Goal: Task Accomplishment & Management: Complete application form

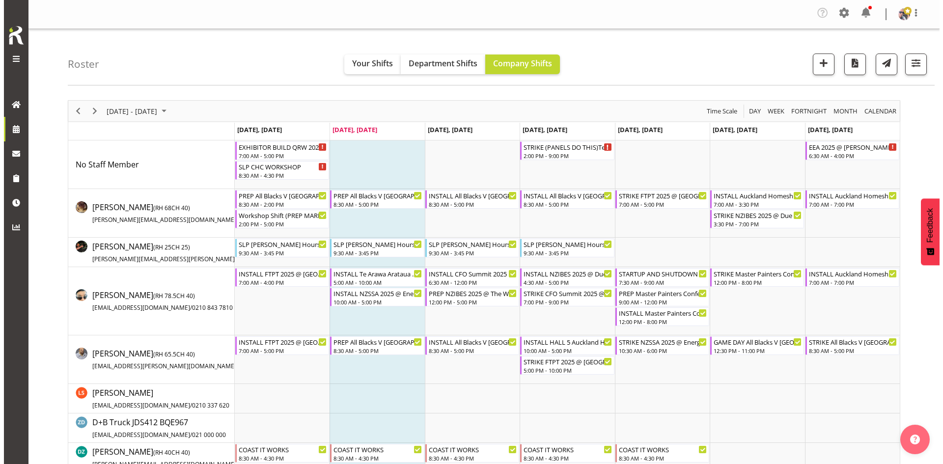
scroll to position [393, 0]
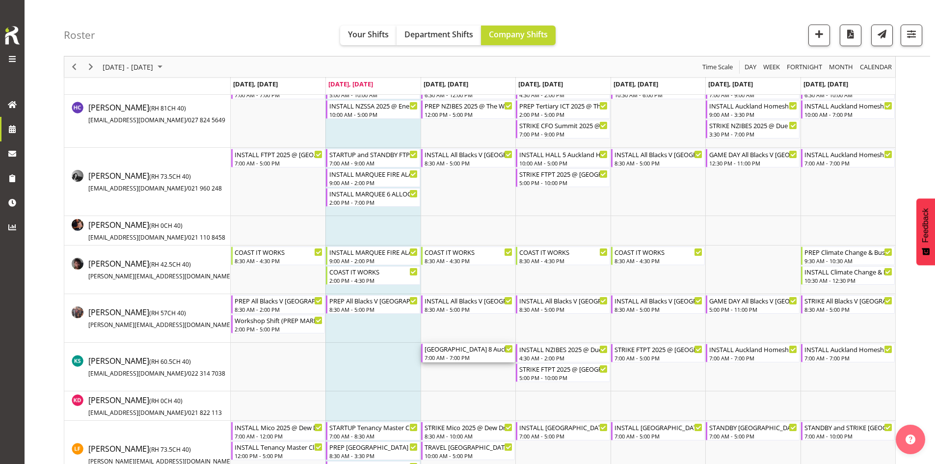
click at [479, 356] on div "7:00 AM - 7:00 PM" at bounding box center [469, 357] width 88 height 8
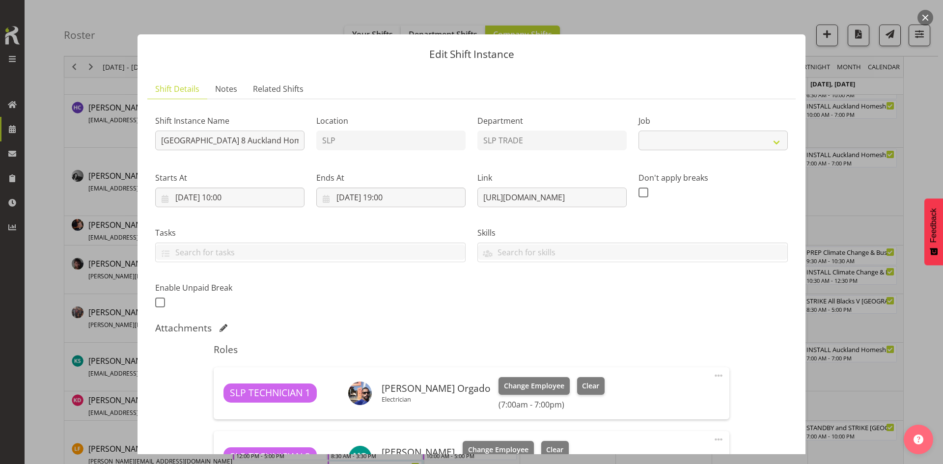
select select "9869"
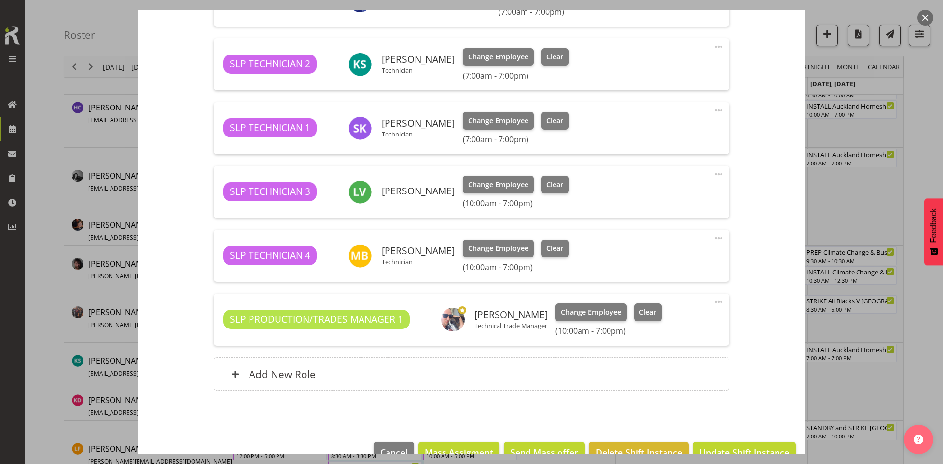
click at [878, 248] on div at bounding box center [471, 232] width 943 height 464
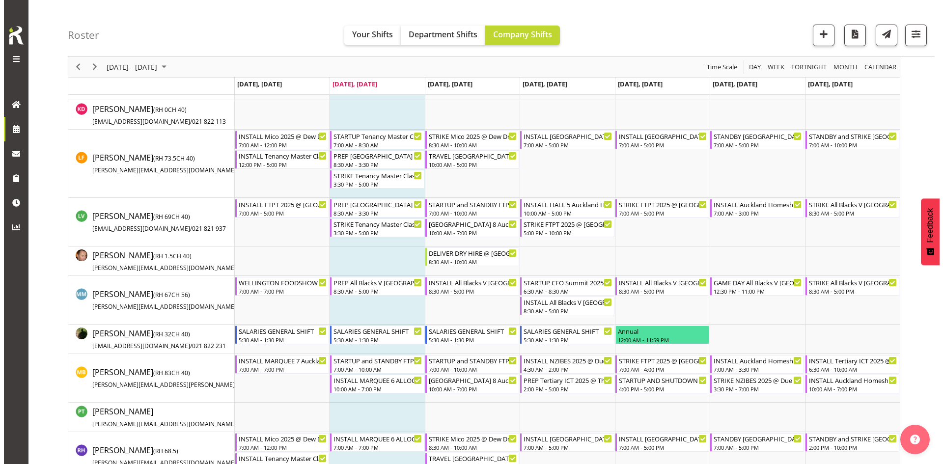
scroll to position [687, 0]
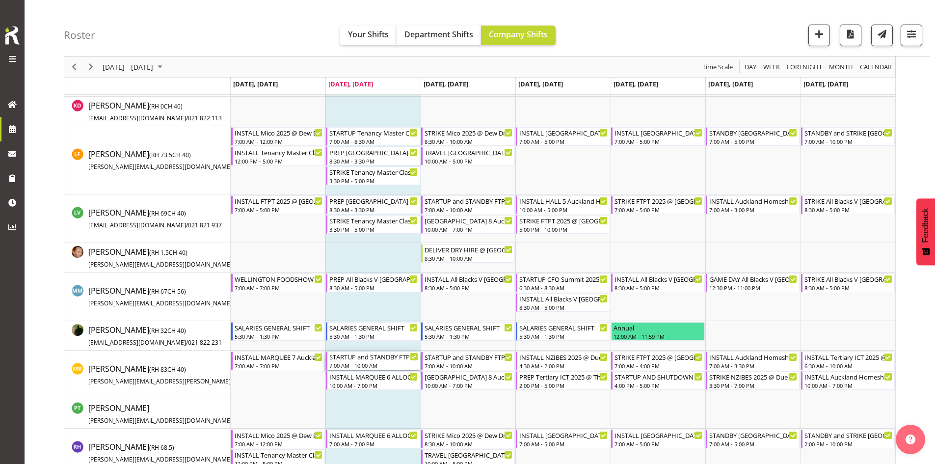
click at [374, 359] on div "STARTUP and STANDBY FTPT 2025 @ [GEOGRAPHIC_DATA] Showgrounds" at bounding box center [373, 357] width 88 height 10
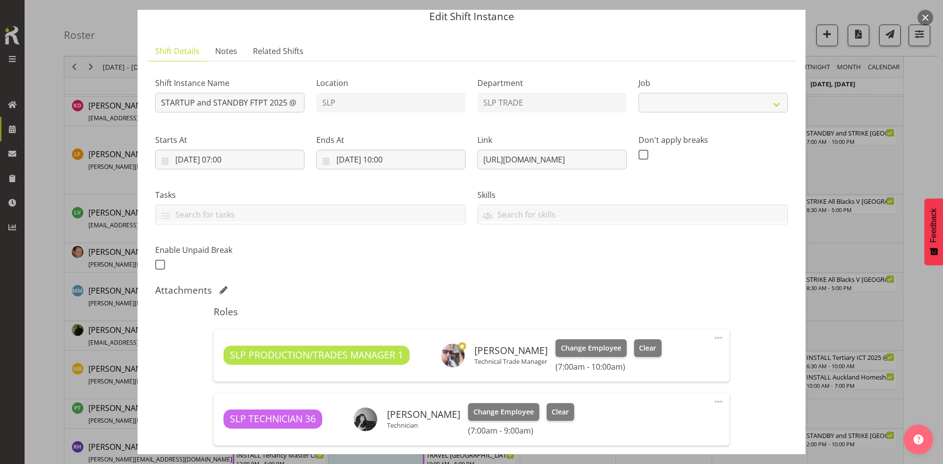
select select "9154"
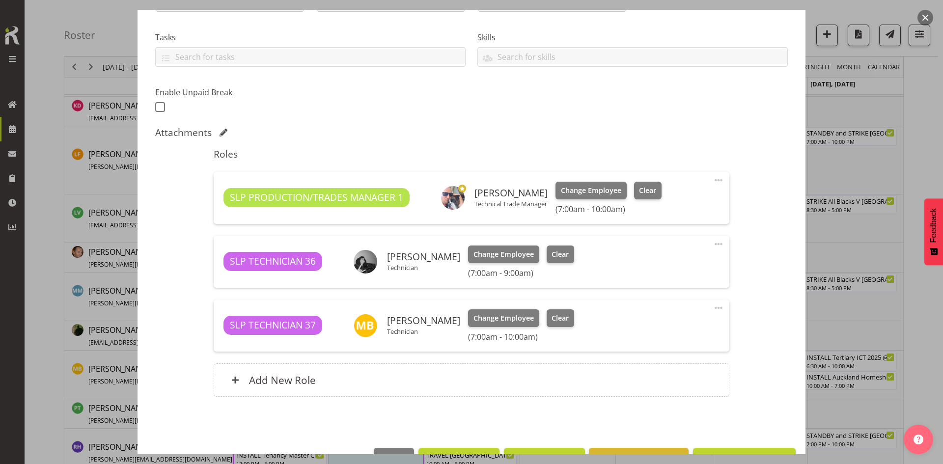
scroll to position [196, 0]
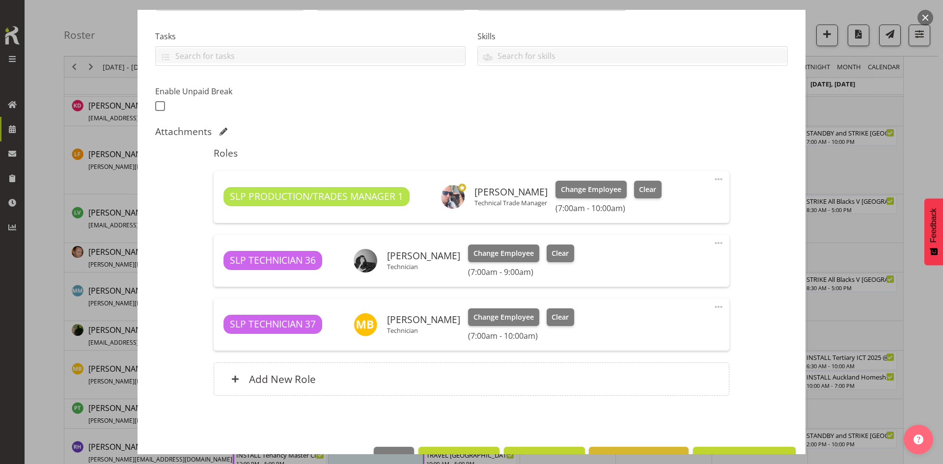
click at [903, 213] on div at bounding box center [471, 232] width 943 height 464
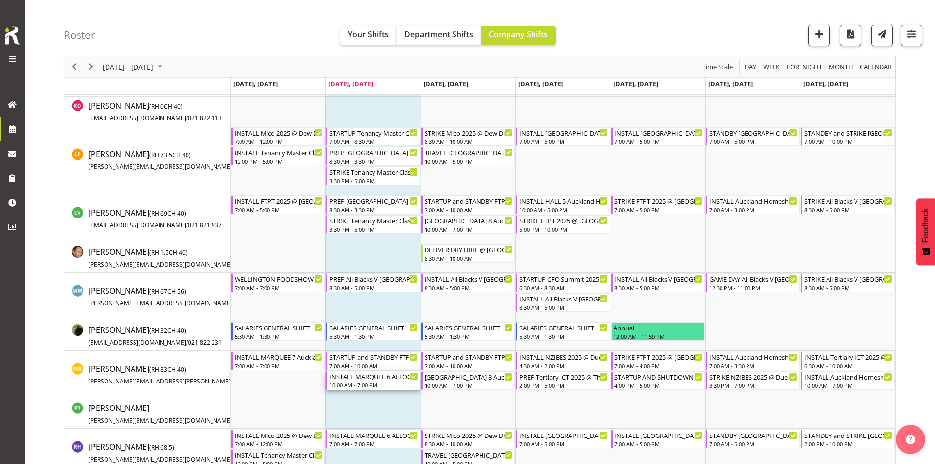
click at [367, 376] on div "INSTALL MARQUEE 6 ALLOCATION Auckland Homeshow 2025 @ [GEOGRAPHIC_DATA]" at bounding box center [373, 376] width 88 height 10
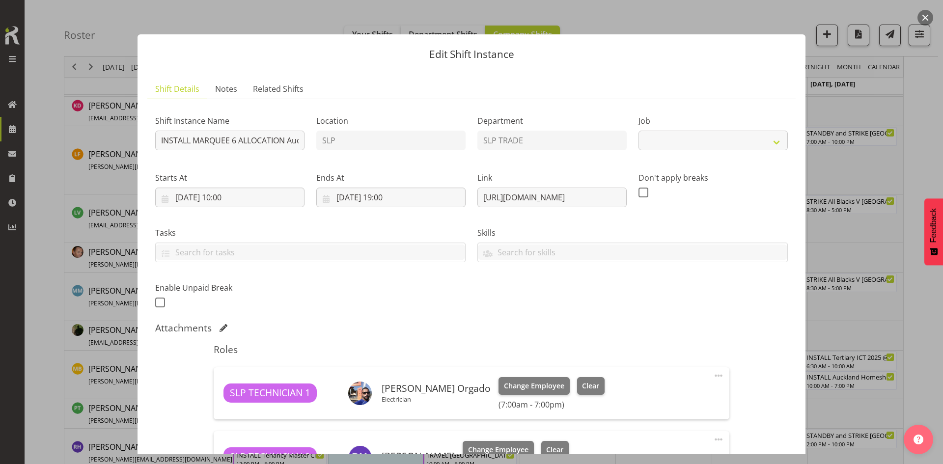
select select "9869"
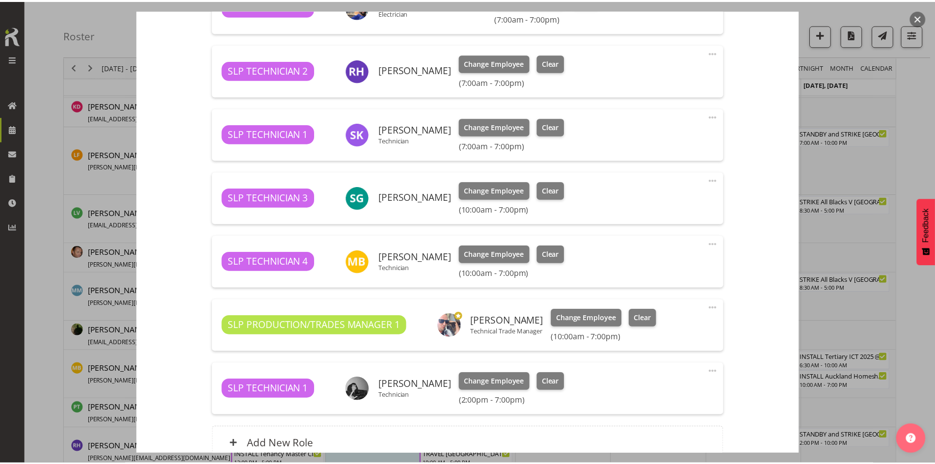
scroll to position [442, 0]
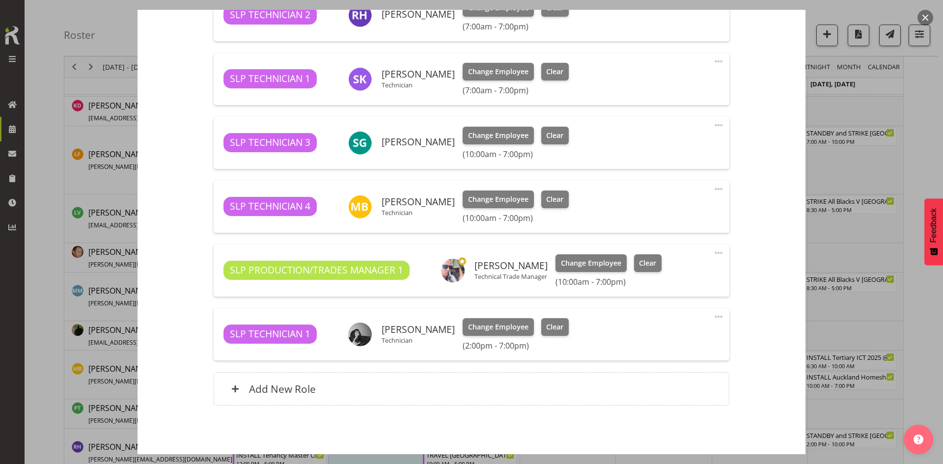
click at [846, 313] on div at bounding box center [471, 232] width 943 height 464
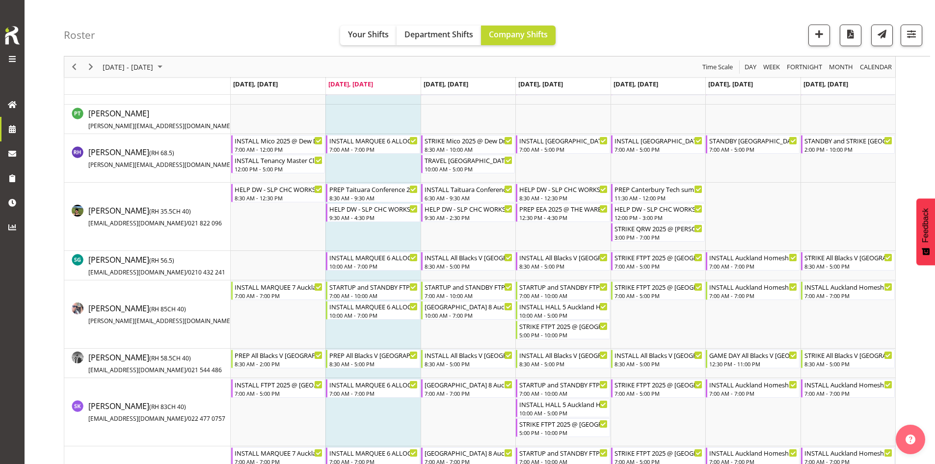
scroll to position [835, 0]
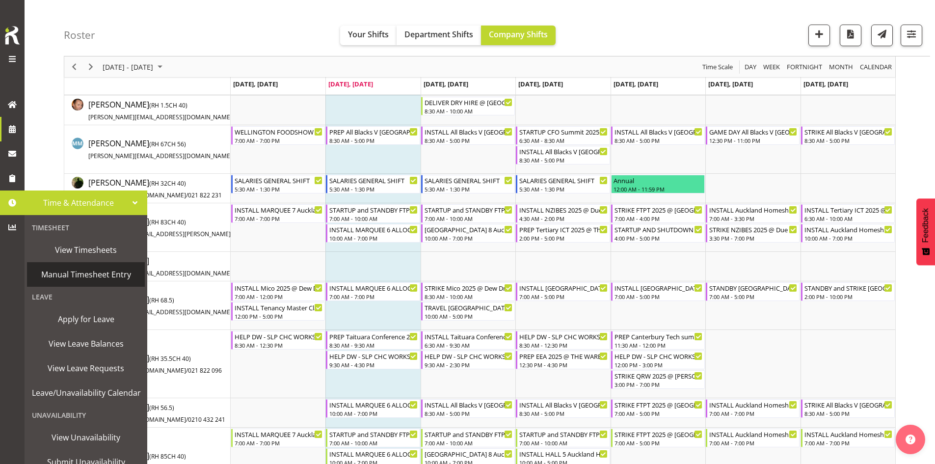
click at [94, 277] on span "Manual Timesheet Entry" at bounding box center [86, 274] width 108 height 15
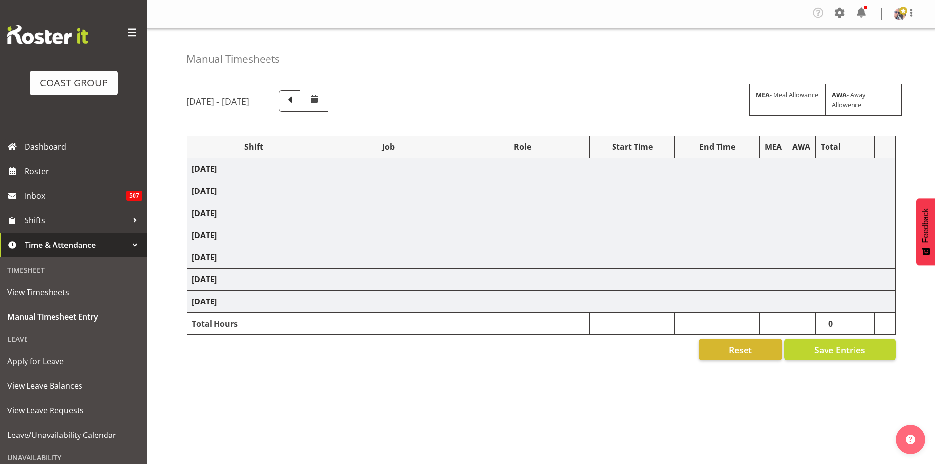
select select "1798"
select select "15"
select select "66167"
select select "9154"
select select "73746"
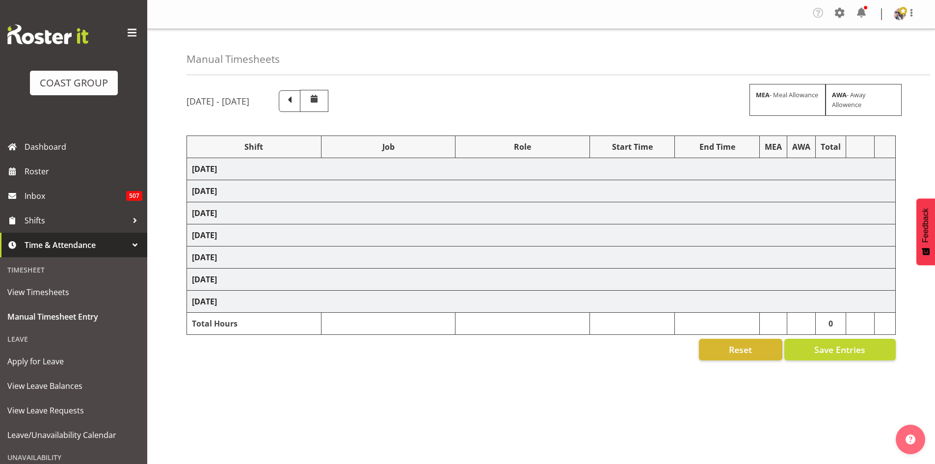
select select "9869"
select select "66167"
select select "9154"
select select "66167"
select select "9154"
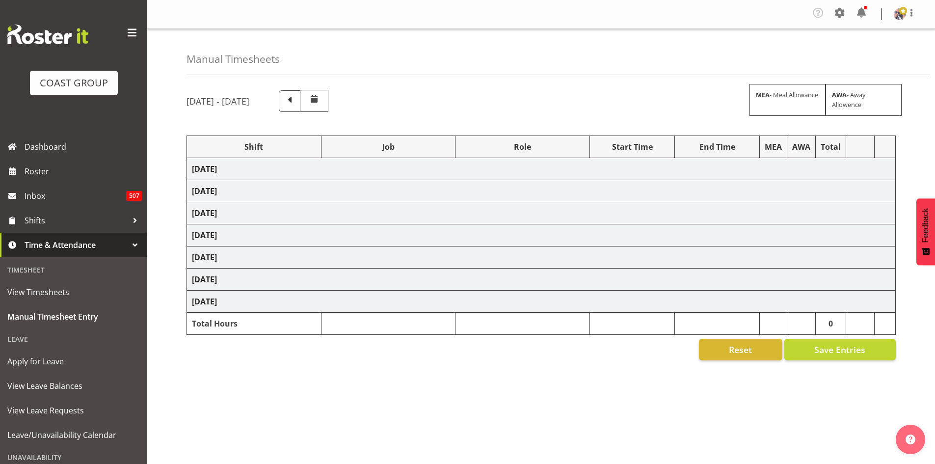
select select "66167"
select select "9154"
select select "73746"
select select "9869"
select select "20"
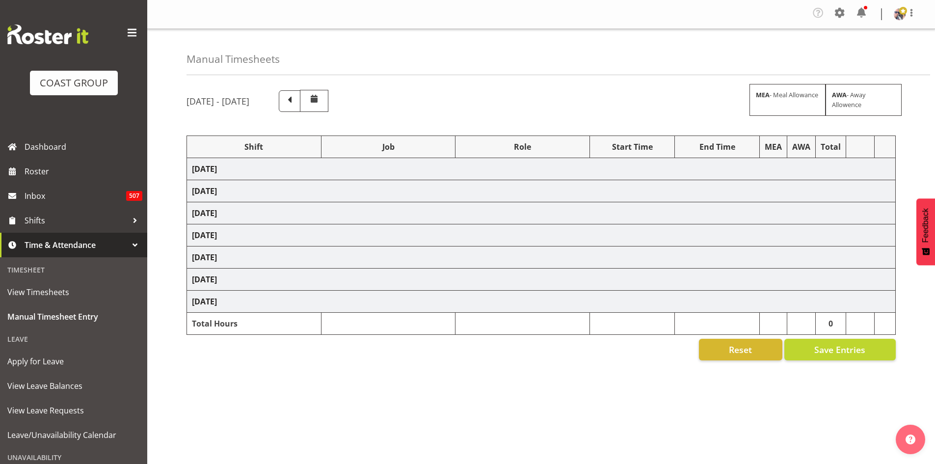
select select "66167"
select select "9154"
select select "73746"
select select "9869"
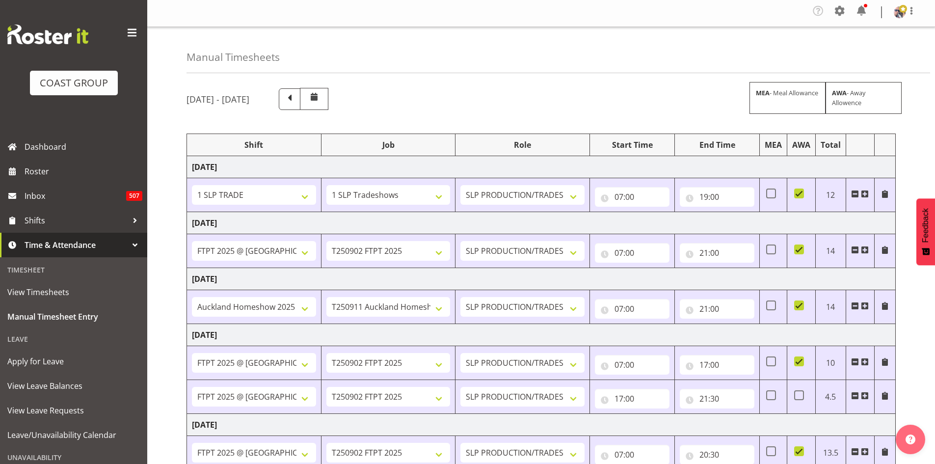
scroll to position [216, 0]
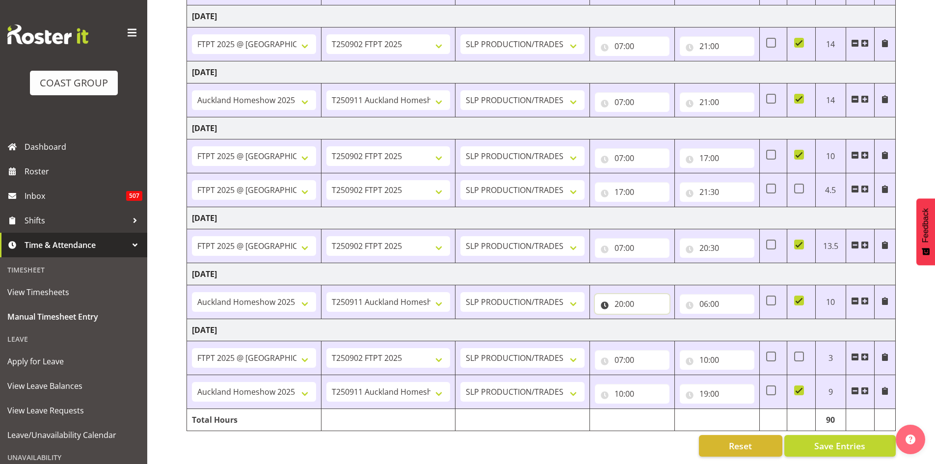
click at [630, 294] on input "20:00" at bounding box center [632, 304] width 75 height 20
click at [584, 324] on td "Tuesday 2nd September 2025" at bounding box center [541, 330] width 709 height 22
click at [734, 302] on input "06:00" at bounding box center [717, 304] width 75 height 20
click at [748, 325] on select "00 01 02 03 04 05 06 07 08 09 10 11 12 13 14 15 16 17 18 19 20 21 22 23" at bounding box center [747, 330] width 22 height 20
click at [771, 320] on select "00 01 02 03 04 05 06 07 08 09 10 11 12 13 14 15 16 17 18 19 20 21 22 23 24 25 2…" at bounding box center [772, 330] width 22 height 20
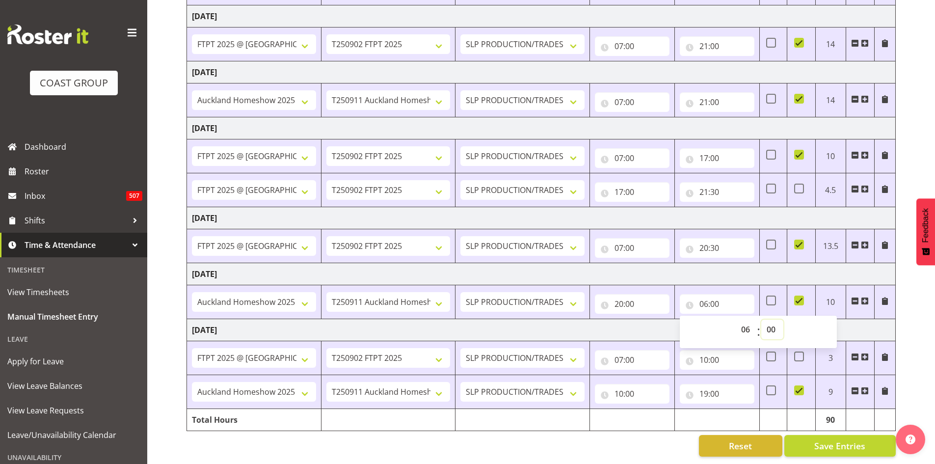
select select "30"
click at [761, 320] on select "00 01 02 03 04 05 06 07 08 09 10 11 12 13 14 15 16 17 18 19 20 21 22 23 24 25 2…" at bounding box center [772, 330] width 22 height 20
type input "06:30"
click at [633, 294] on input "20:00" at bounding box center [632, 304] width 75 height 20
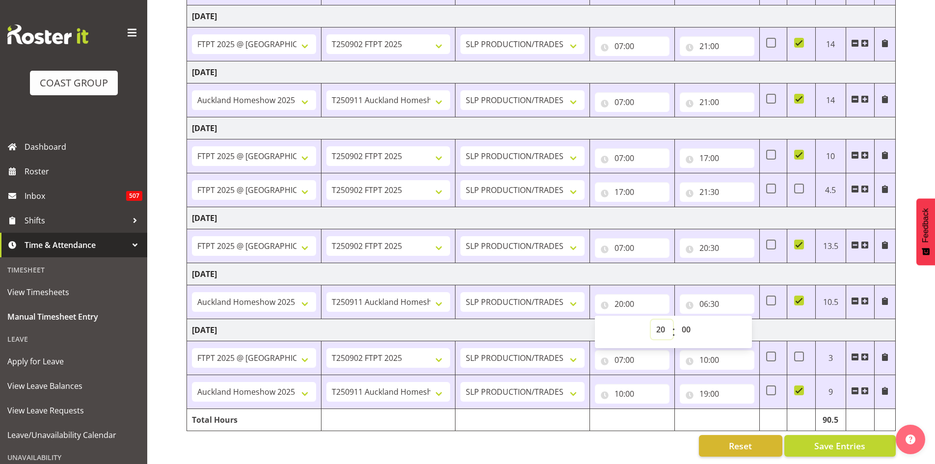
click at [662, 324] on select "00 01 02 03 04 05 06 07 08 09 10 11 12 13 14 15 16 17 18 19 20 21 22 23" at bounding box center [662, 330] width 22 height 20
select select "18"
click at [651, 320] on select "00 01 02 03 04 05 06 07 08 09 10 11 12 13 14 15 16 17 18 19 20 21 22 23" at bounding box center [662, 330] width 22 height 20
type input "18:00"
click at [683, 321] on select "00 01 02 03 04 05 06 07 08 09 10 11 12 13 14 15 16 17 18 19 20 21 22 23 24 25 2…" at bounding box center [688, 330] width 22 height 20
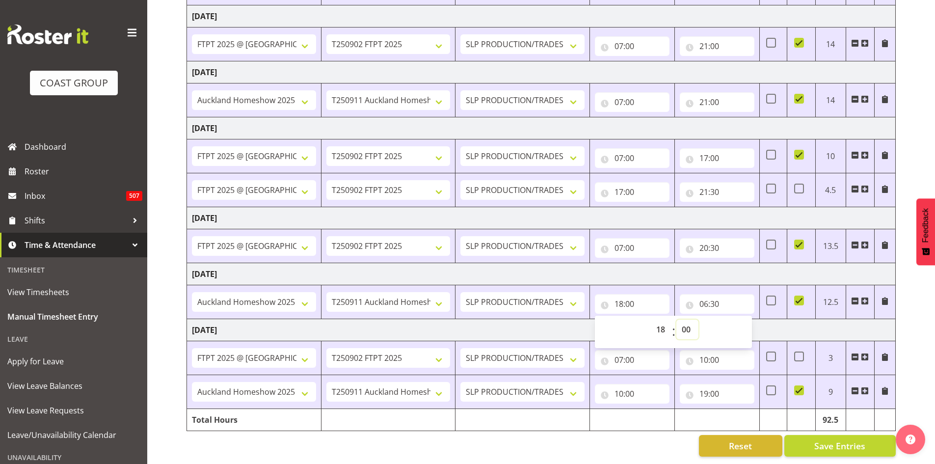
select select "30"
click at [677, 320] on select "00 01 02 03 04 05 06 07 08 09 10 11 12 13 14 15 16 17 18 19 20 21 22 23 24 25 2…" at bounding box center [688, 330] width 22 height 20
type input "18:30"
click at [817, 319] on td "Tuesday 2nd September 2025" at bounding box center [541, 330] width 709 height 22
click at [824, 439] on span "Save Entries" at bounding box center [839, 445] width 51 height 13
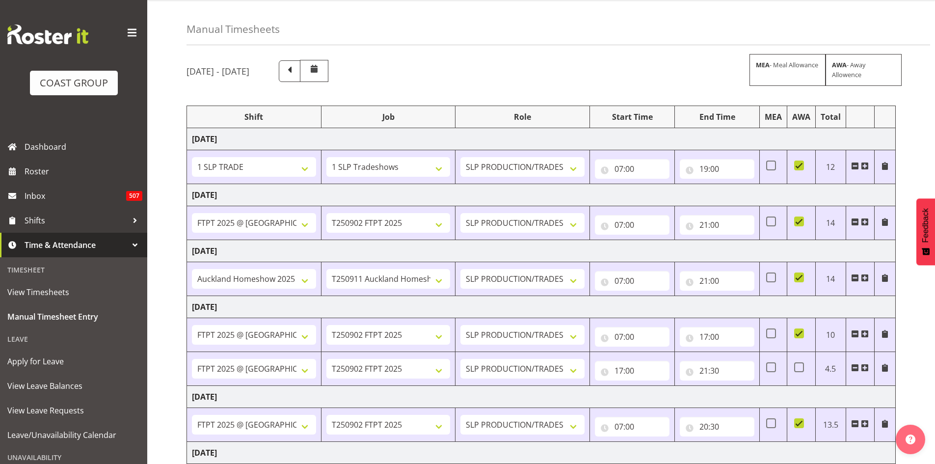
scroll to position [0, 0]
